Goal: Entertainment & Leisure: Consume media (video, audio)

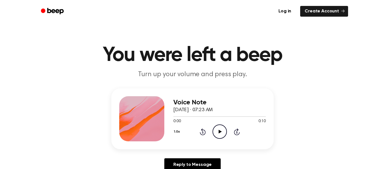
click at [218, 130] on icon "Play Audio" at bounding box center [219, 131] width 14 height 14
click at [218, 137] on icon "Play Audio" at bounding box center [219, 131] width 14 height 14
click at [219, 131] on icon at bounding box center [219, 132] width 3 height 4
click at [220, 129] on icon "Play Audio" at bounding box center [219, 131] width 14 height 14
click at [217, 136] on icon "Play Audio" at bounding box center [219, 131] width 14 height 14
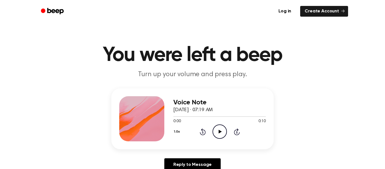
click at [230, 132] on div "1.0x Rewind 5 seconds Play Audio Skip 5 seconds" at bounding box center [219, 131] width 92 height 14
click at [225, 130] on icon "Play Audio" at bounding box center [219, 131] width 14 height 14
click at [221, 129] on icon "Play Audio" at bounding box center [219, 131] width 14 height 14
click at [221, 141] on div "Voice Note [DATE] · 07:17 AM 0:00 0:11 Your browser does not support the [objec…" at bounding box center [192, 118] width 162 height 61
click at [228, 127] on div "1.0x Rewind 5 seconds Play Audio Skip 5 seconds" at bounding box center [219, 131] width 92 height 14
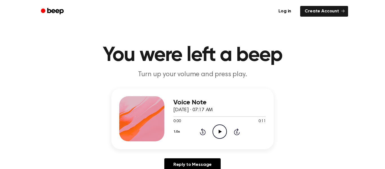
click at [223, 133] on icon "Play Audio" at bounding box center [219, 131] width 14 height 14
